Goal: Information Seeking & Learning: Learn about a topic

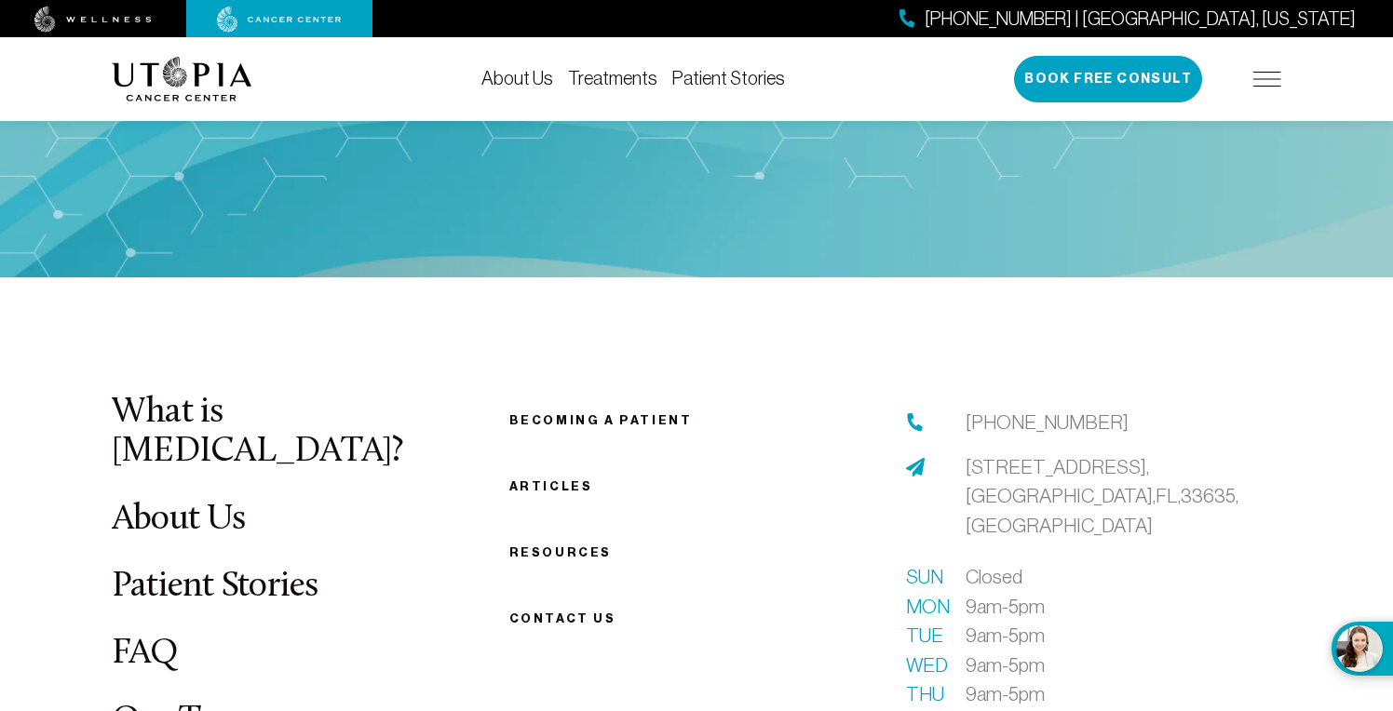
scroll to position [3112, 0]
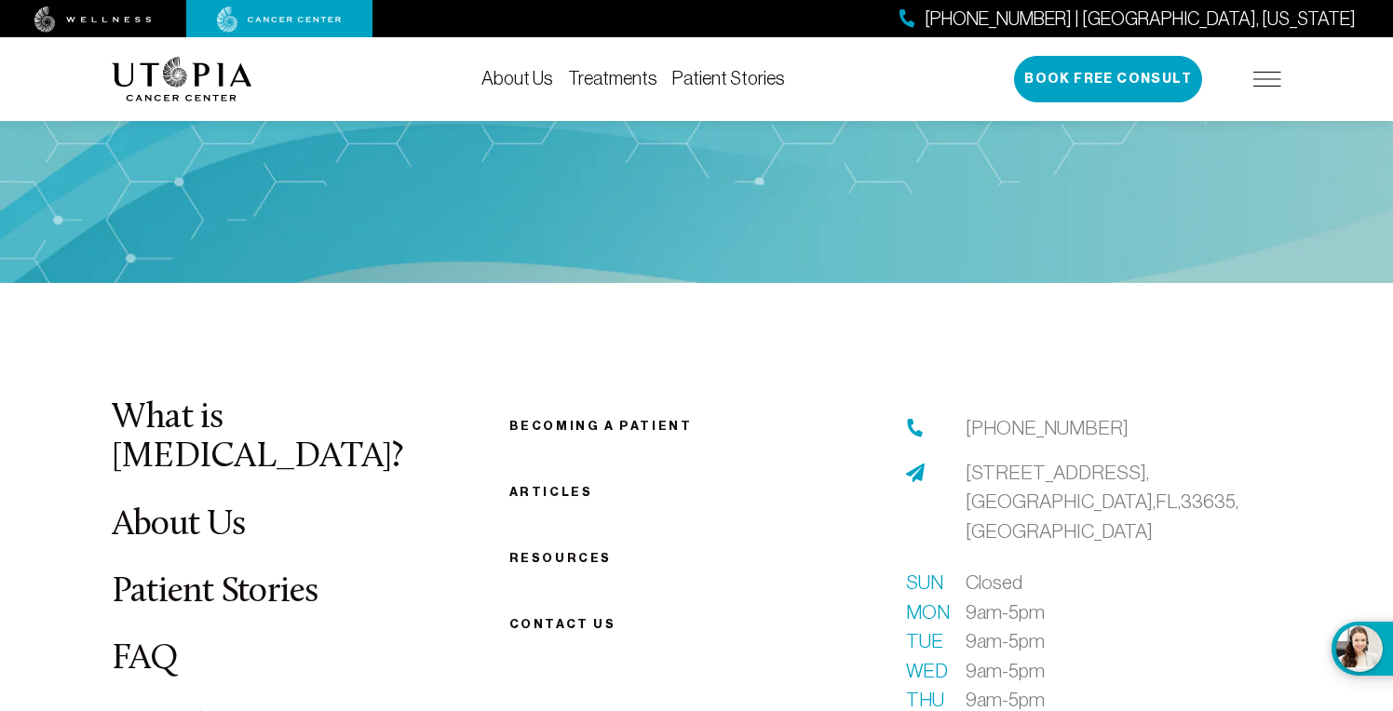
click at [555, 551] on link "Resources" at bounding box center [560, 558] width 102 height 14
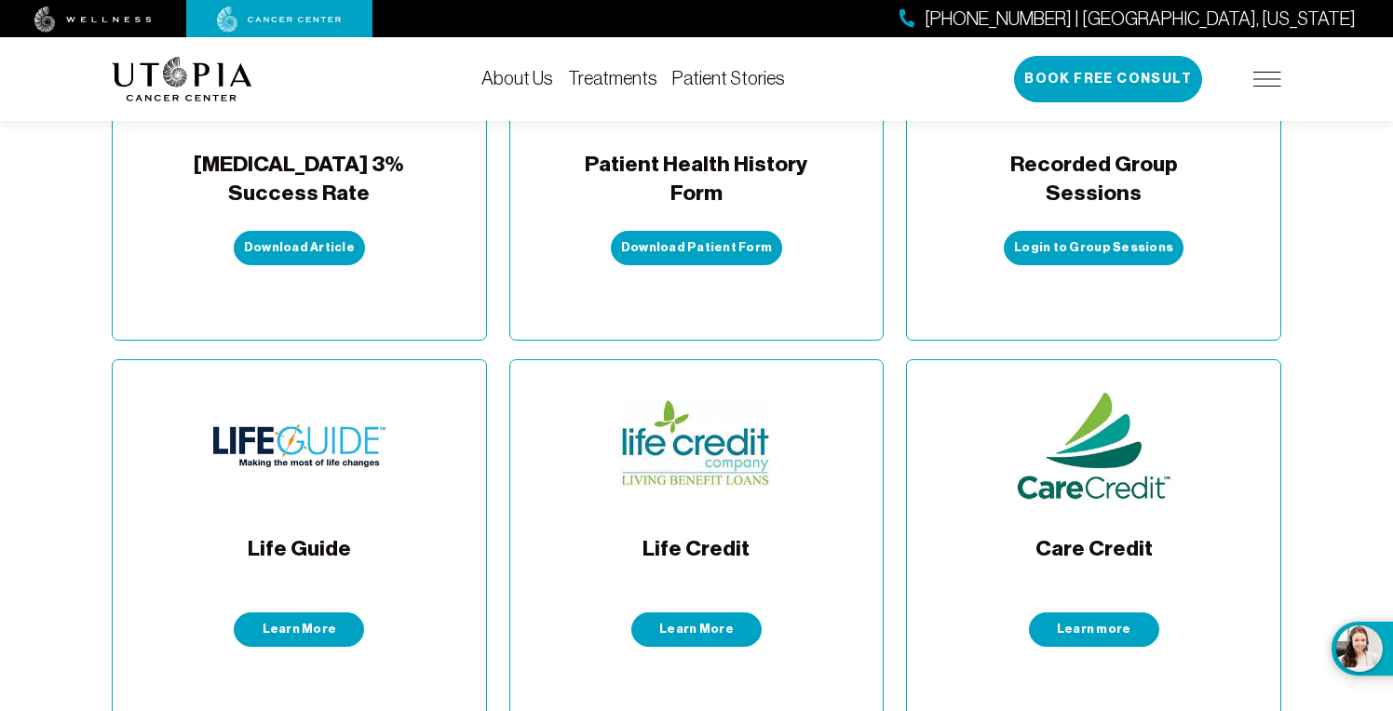
scroll to position [1062, 0]
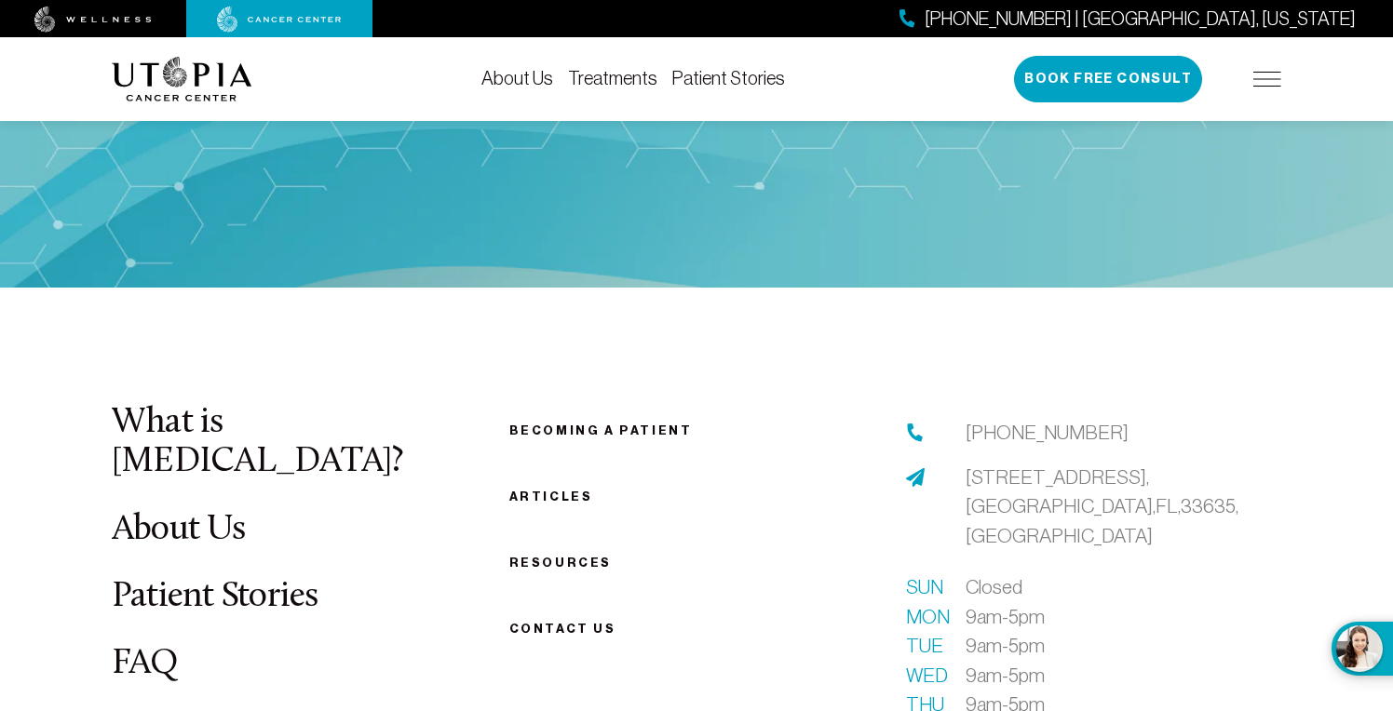
scroll to position [3112, 0]
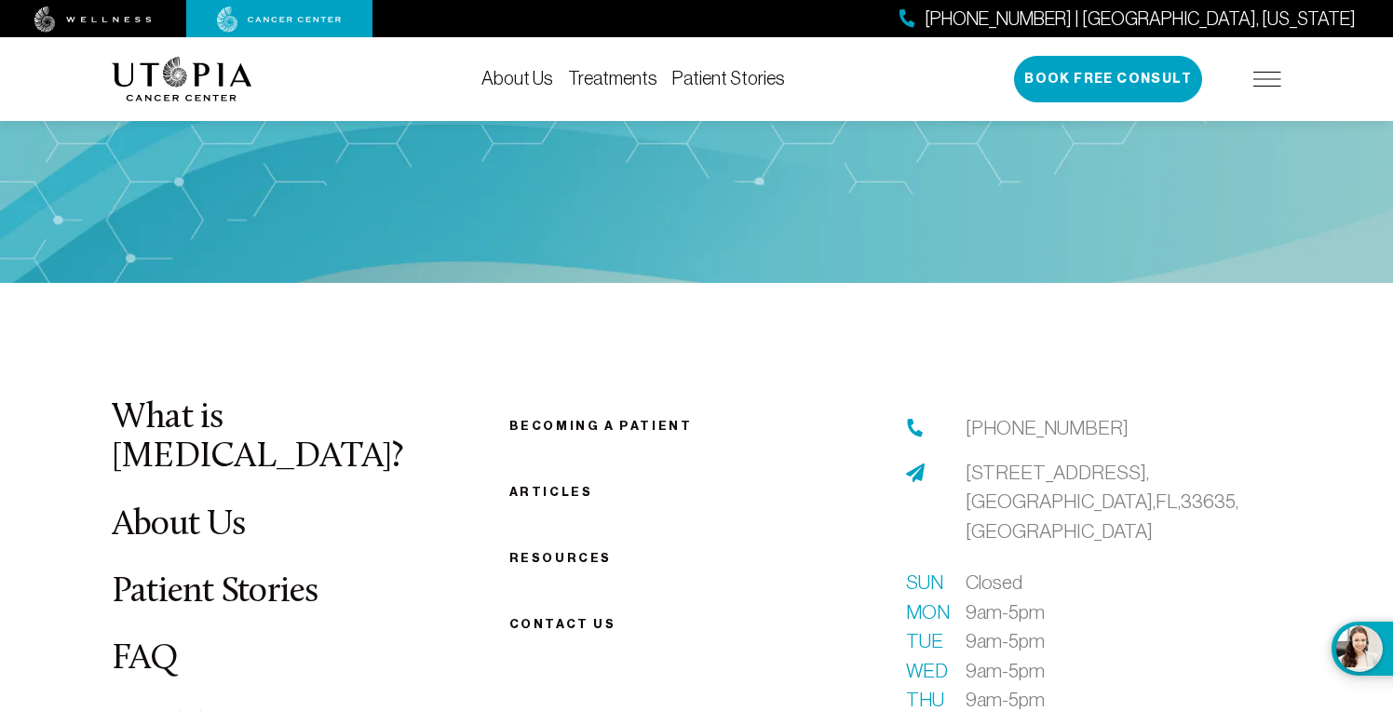
click at [567, 485] on link "Articles" at bounding box center [551, 492] width 84 height 14
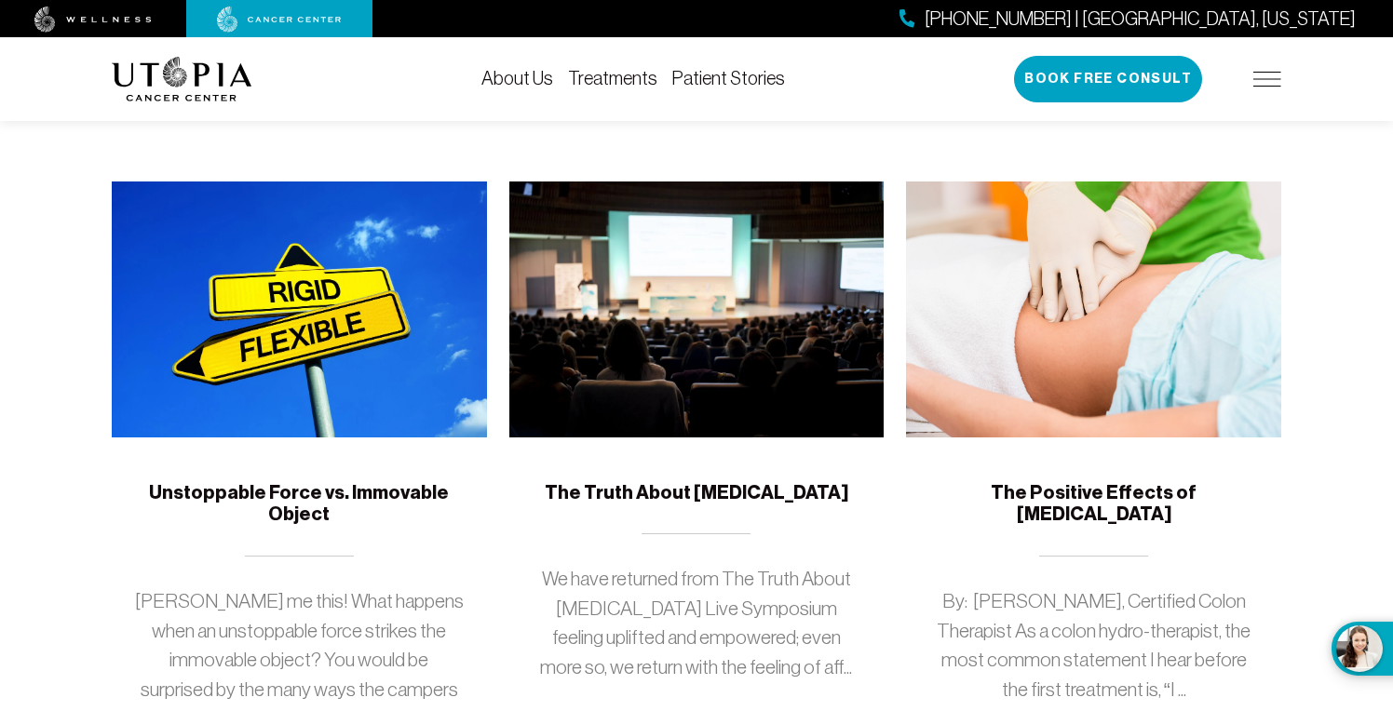
scroll to position [1548, 0]
click at [1076, 438] on div "The Positive Effects of [MEDICAL_DATA] By: [PERSON_NAME], Certified Colon Thera…" at bounding box center [1093, 616] width 375 height 356
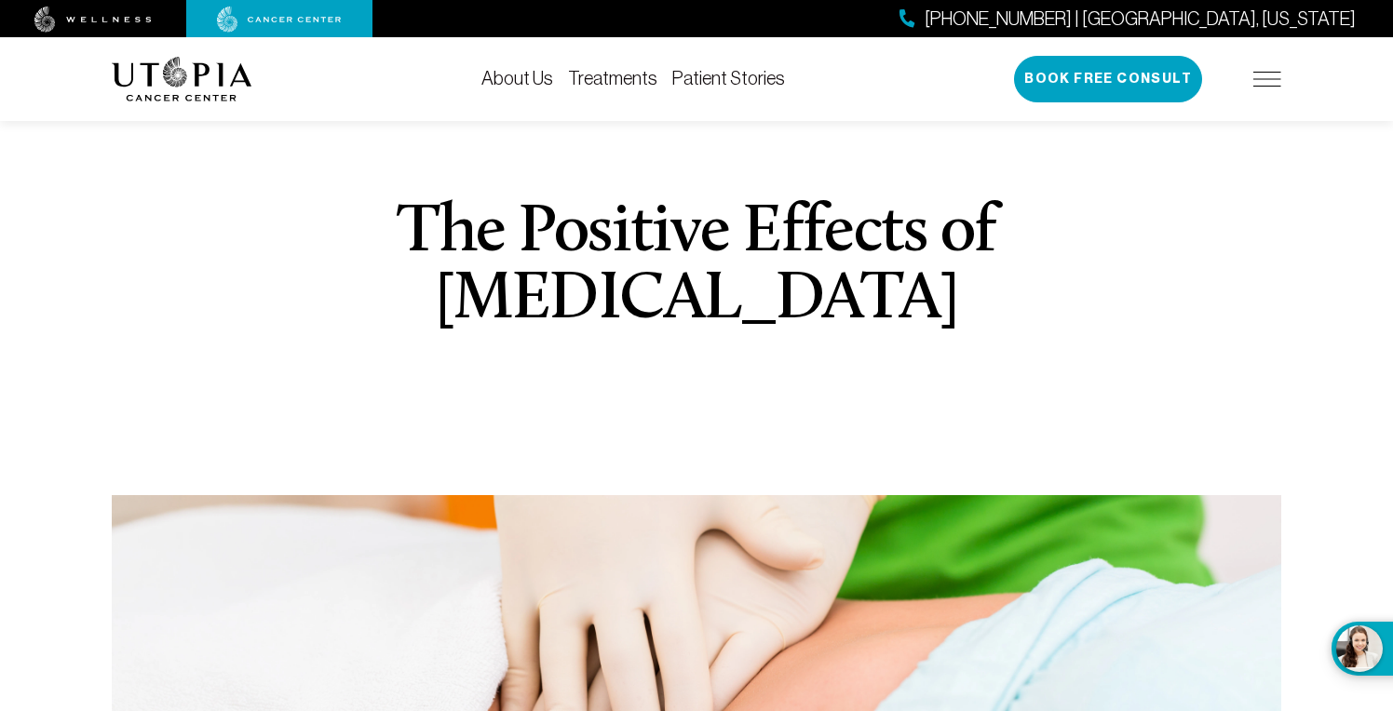
click at [612, 75] on link "Treatments" at bounding box center [612, 78] width 89 height 20
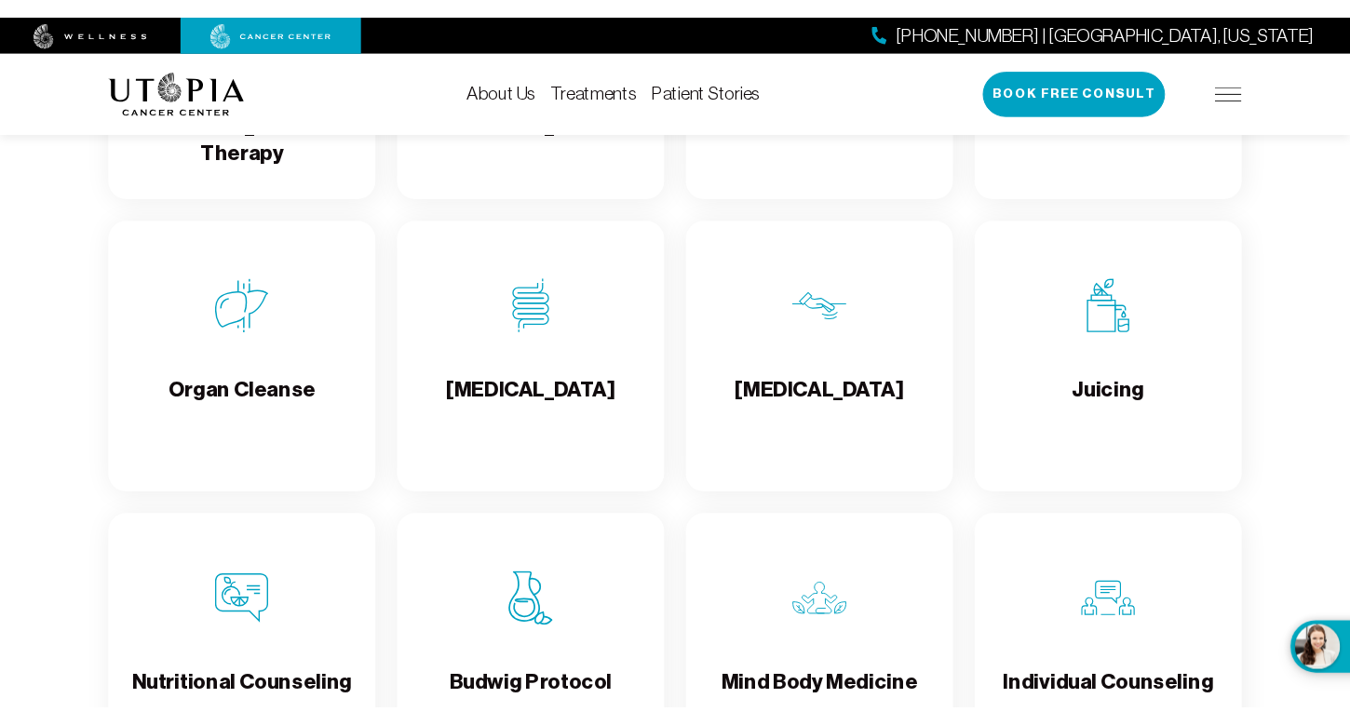
scroll to position [2417, 0]
